Goal: Information Seeking & Learning: Check status

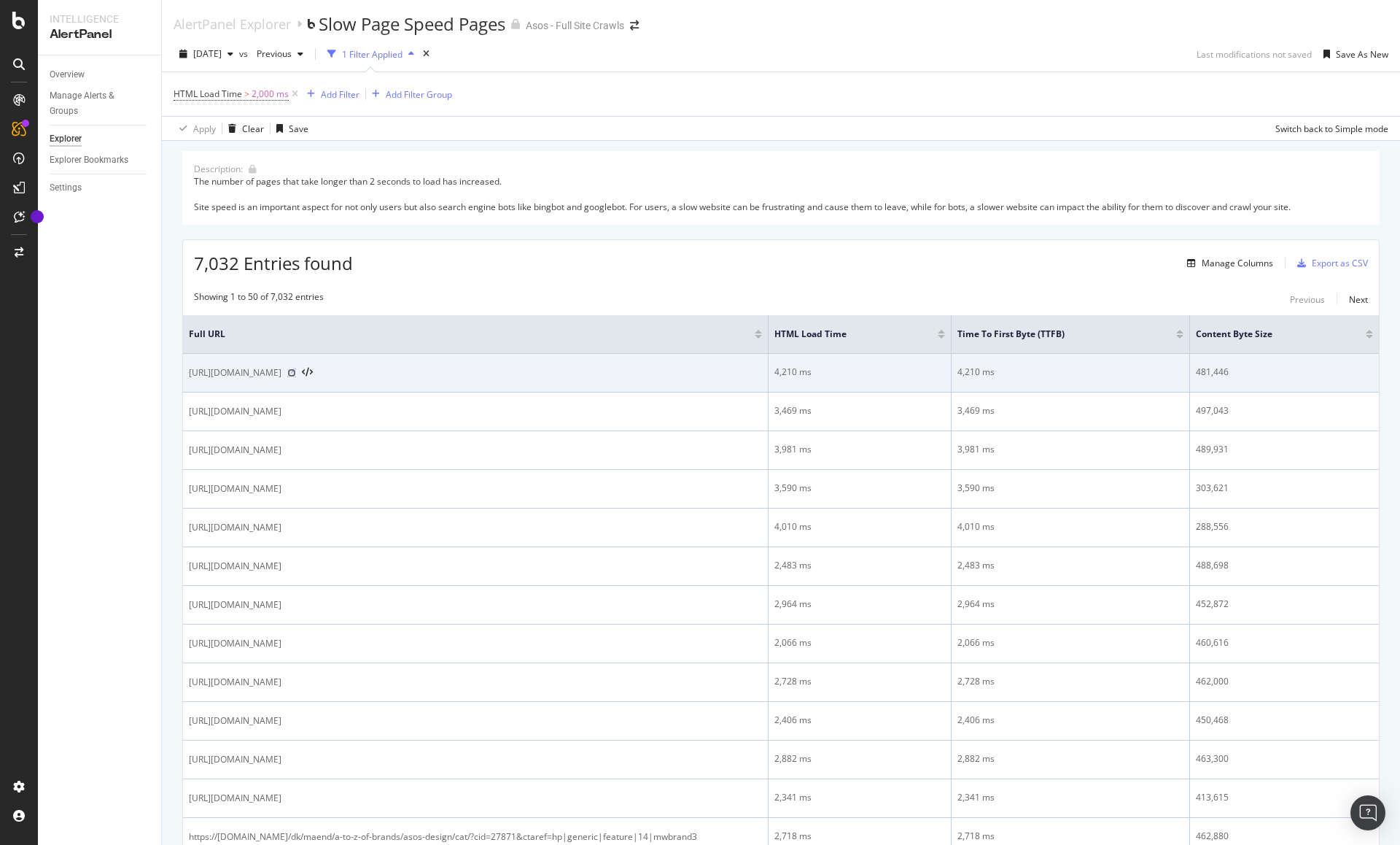
click at [296, 374] on icon at bounding box center [292, 373] width 9 height 9
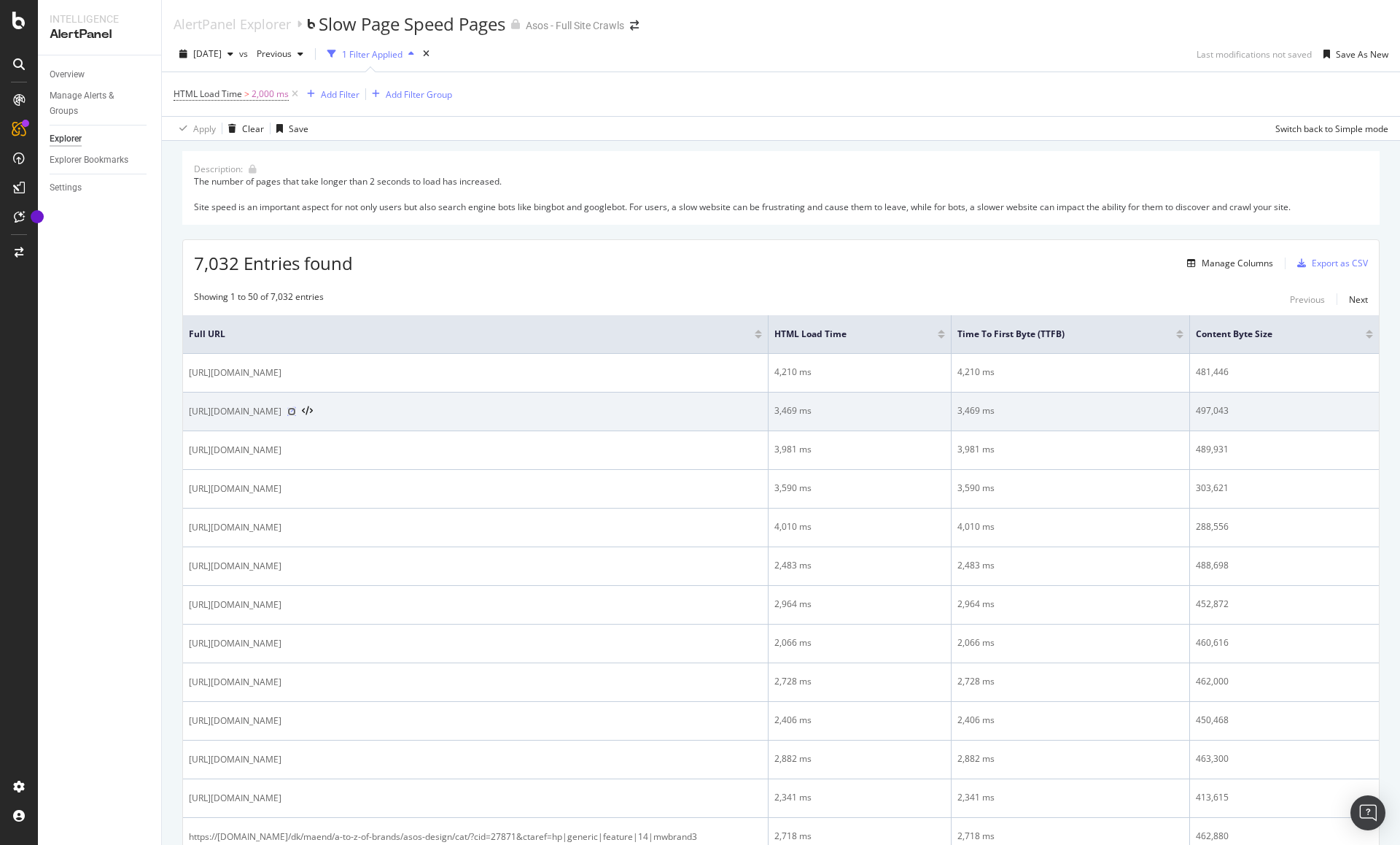
click at [296, 411] on icon at bounding box center [292, 412] width 9 height 9
